Goal: Find specific page/section: Find specific page/section

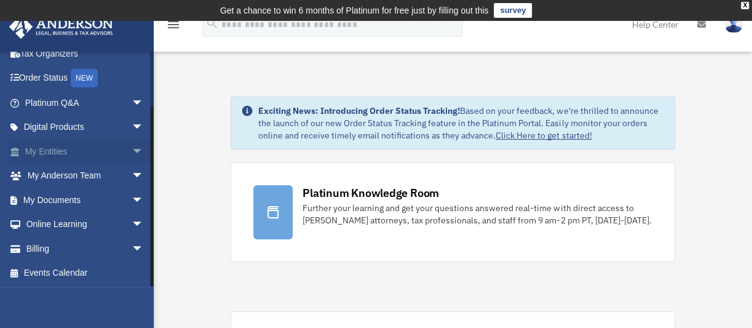
scroll to position [62, 0]
click at [94, 247] on link "Billing arrow_drop_down" at bounding box center [86, 248] width 154 height 25
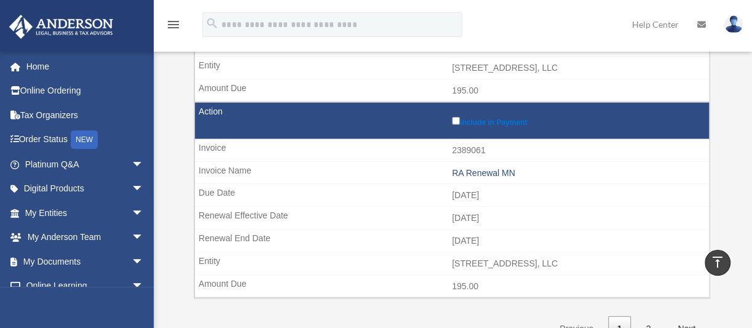
scroll to position [1957, 0]
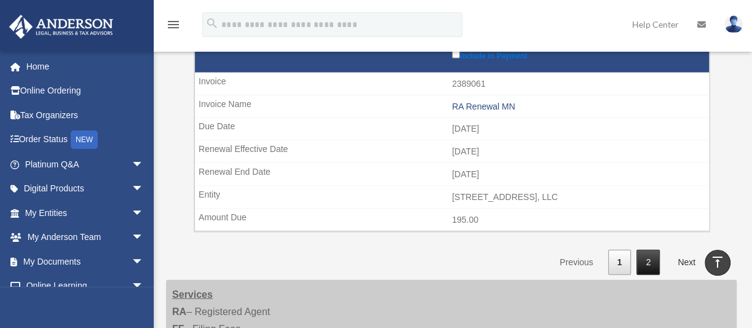
click at [643, 252] on link "2" at bounding box center [648, 262] width 23 height 25
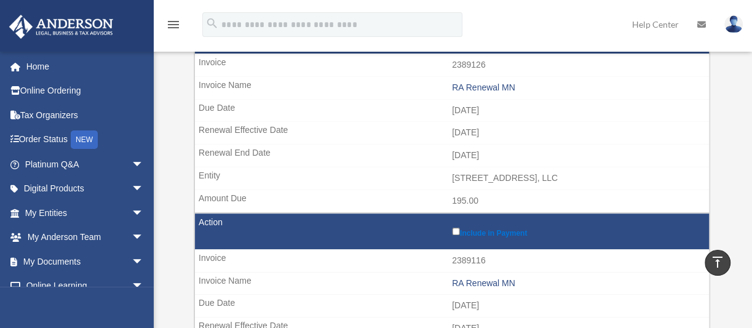
scroll to position [0, 0]
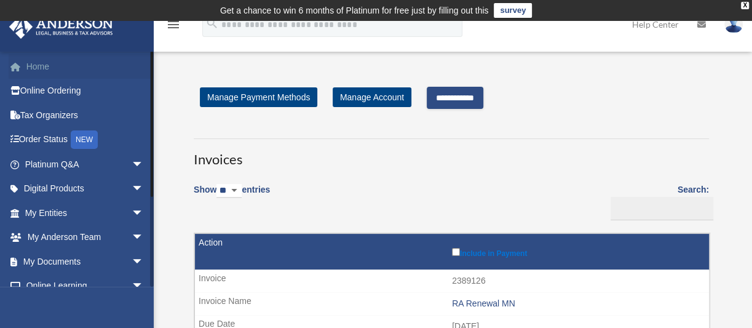
click at [42, 73] on link "Home" at bounding box center [86, 66] width 154 height 25
